Goal: Information Seeking & Learning: Learn about a topic

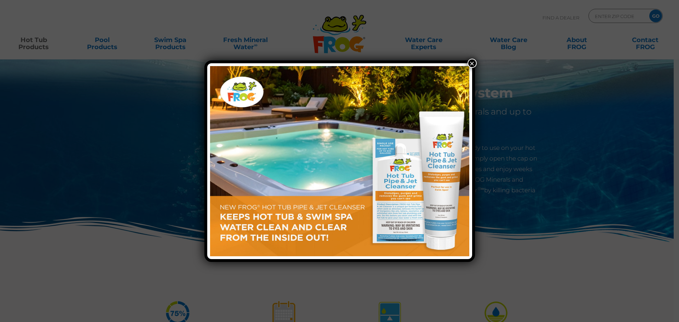
click at [474, 63] on button "×" at bounding box center [472, 63] width 9 height 9
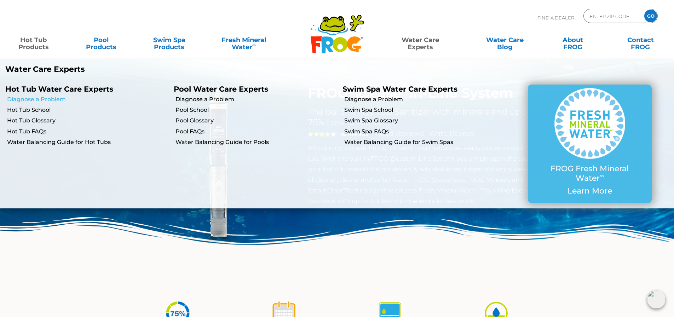
click at [45, 101] on link "Diagnose a Problem" at bounding box center [87, 100] width 161 height 8
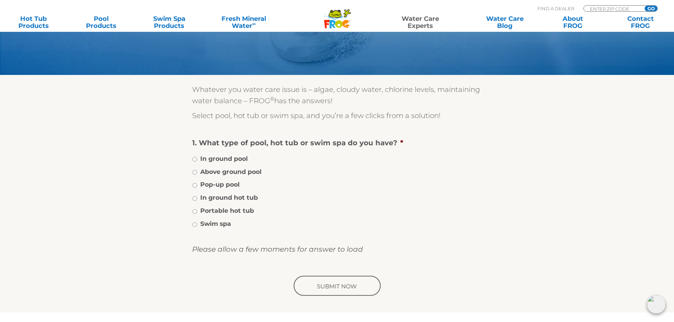
scroll to position [106, 0]
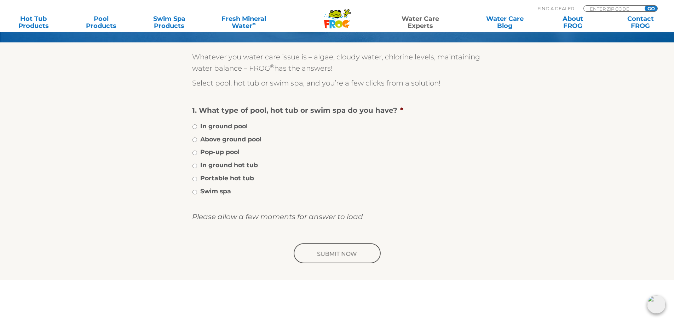
click at [245, 177] on label "Portable hot tub" at bounding box center [227, 178] width 54 height 9
click at [197, 177] on input "Portable hot tub" at bounding box center [195, 179] width 5 height 5
radio input "true"
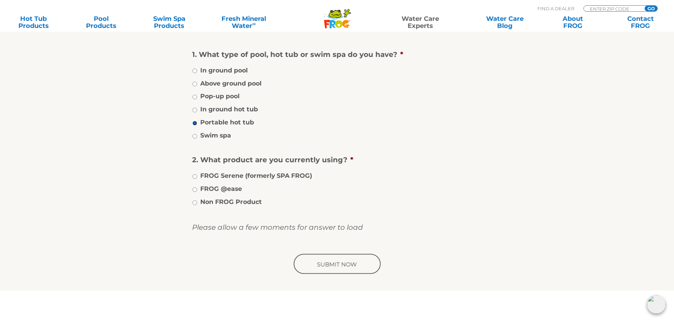
scroll to position [177, 0]
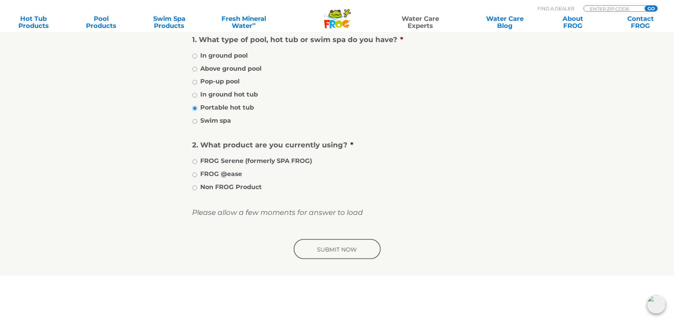
click at [223, 175] on label "FROG @ease" at bounding box center [221, 174] width 42 height 9
click at [197, 175] on input "FROG @ease" at bounding box center [195, 175] width 5 height 5
radio input "true"
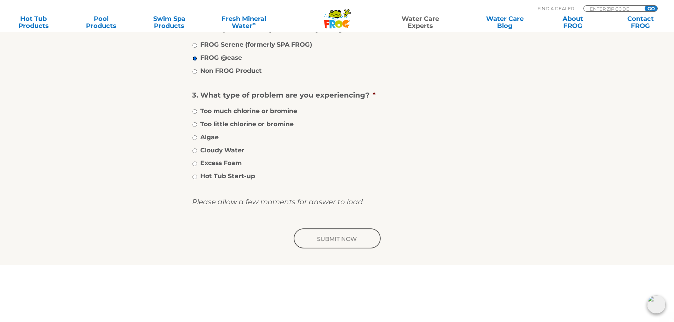
scroll to position [319, 0]
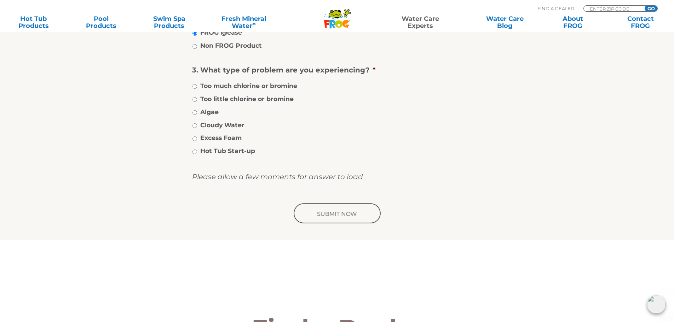
click at [226, 138] on label "Excess Foam" at bounding box center [220, 137] width 41 height 9
click at [197, 138] on input "Excess Foam" at bounding box center [195, 139] width 5 height 5
radio input "true"
click at [325, 211] on input "image" at bounding box center [337, 214] width 90 height 23
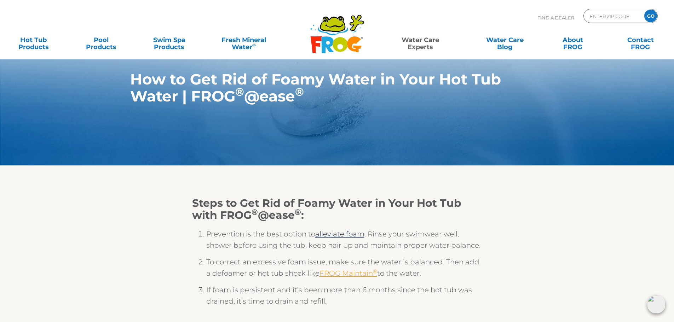
click at [354, 275] on link "FROG Maintain ®" at bounding box center [349, 273] width 58 height 8
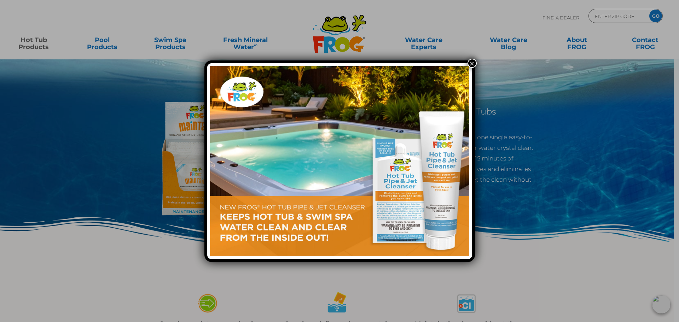
click at [469, 63] on button "×" at bounding box center [472, 63] width 9 height 9
